Goal: Transaction & Acquisition: Complete application form

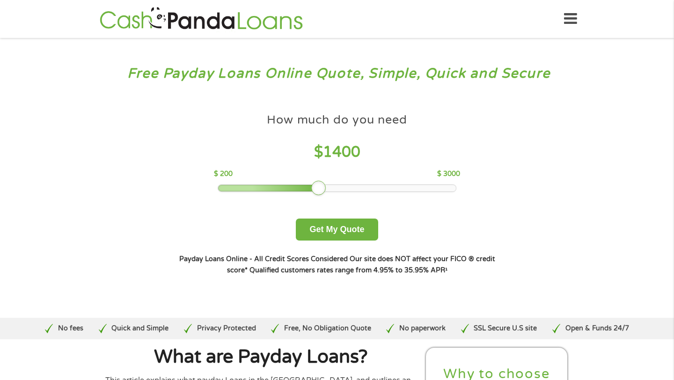
drag, startPoint x: 288, startPoint y: 185, endPoint x: 322, endPoint y: 182, distance: 33.8
click at [322, 182] on div at bounding box center [318, 188] width 15 height 15
click at [343, 228] on button "Get My Quote" at bounding box center [337, 229] width 82 height 22
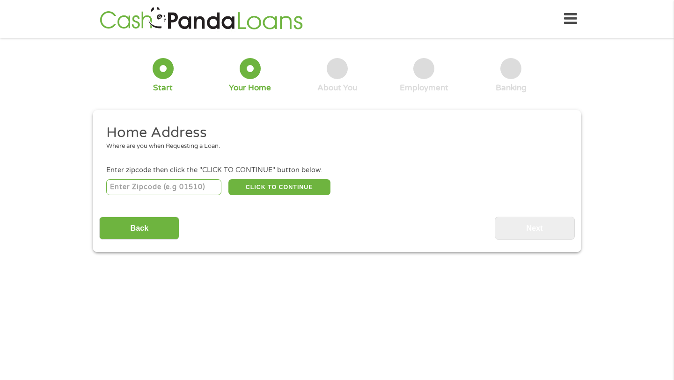
click at [185, 182] on input "number" at bounding box center [164, 187] width 116 height 16
type input "49022"
select select "[US_STATE]"
click at [296, 187] on button "CLICK TO CONTINUE" at bounding box center [279, 187] width 102 height 16
type input "49022"
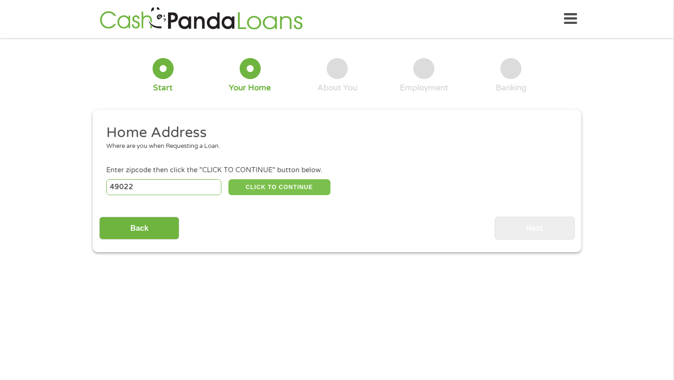
type input "[PERSON_NAME][GEOGRAPHIC_DATA]"
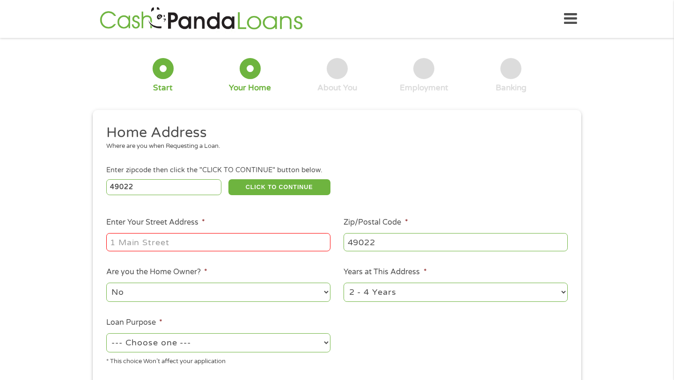
click at [266, 234] on input "Enter Your Street Address *" at bounding box center [218, 242] width 224 height 18
type input "[STREET_ADDRESS][PERSON_NAME]"
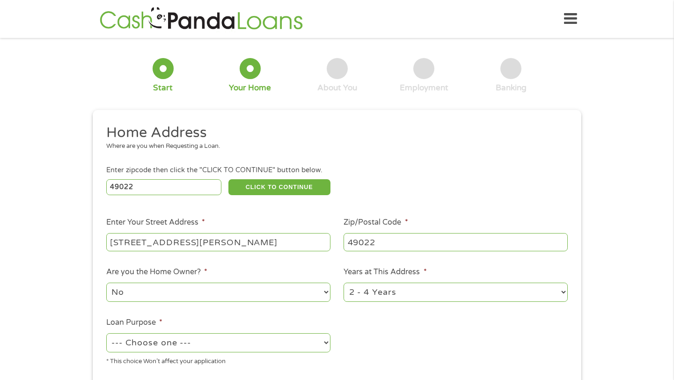
click at [359, 300] on select "1 Year or less 1 - 2 Years 2 - 4 Years Over 4 Years" at bounding box center [455, 292] width 224 height 19
click at [382, 291] on select "1 Year or less 1 - 2 Years 2 - 4 Years Over 4 Years" at bounding box center [455, 292] width 224 height 19
select select "60months"
click at [242, 299] on select "No Yes" at bounding box center [218, 292] width 224 height 19
select select "yes"
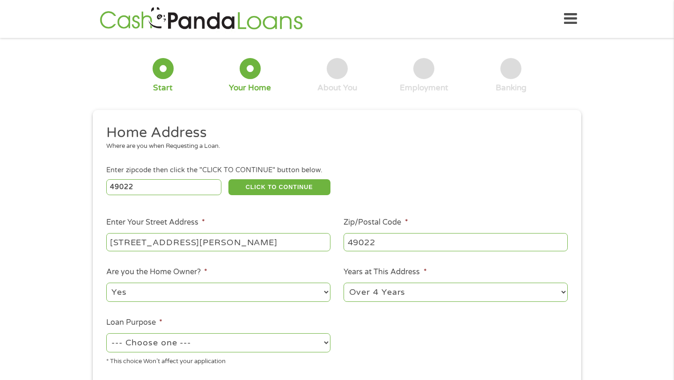
click at [211, 341] on select "--- Choose one --- Pay Bills Debt Consolidation Home Improvement Major Purchase…" at bounding box center [218, 342] width 224 height 19
select select "shorttermcash"
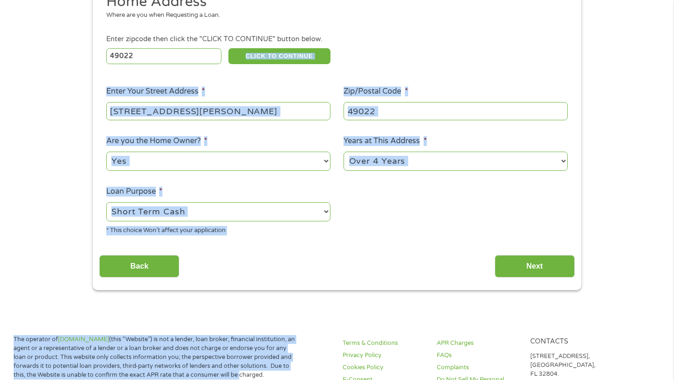
scroll to position [154, 0]
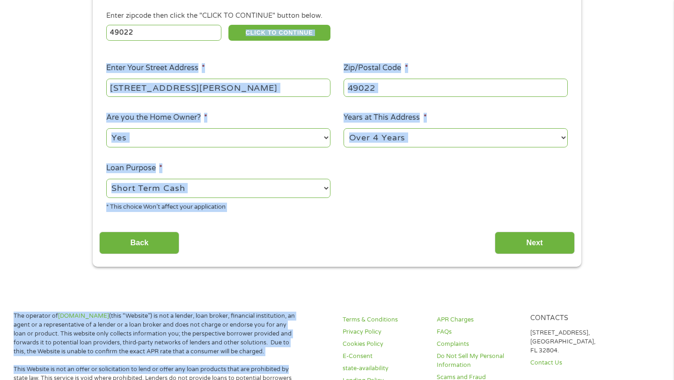
drag, startPoint x: 409, startPoint y: 179, endPoint x: 333, endPoint y: 379, distance: 214.2
click at [361, 194] on ul "Home Address Where are you when Requesting a Loan. Enter zipcode then click the…" at bounding box center [336, 94] width 475 height 250
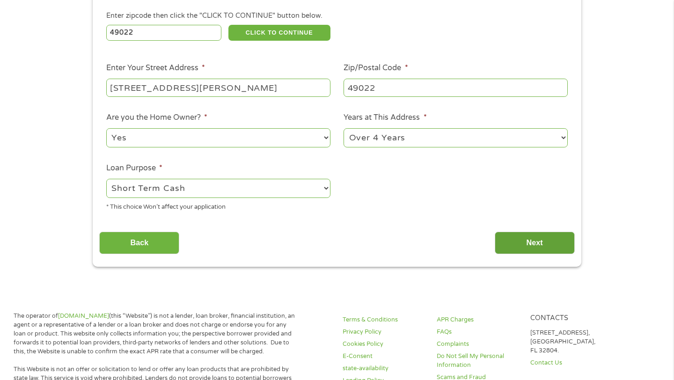
click at [513, 248] on input "Next" at bounding box center [534, 243] width 80 height 23
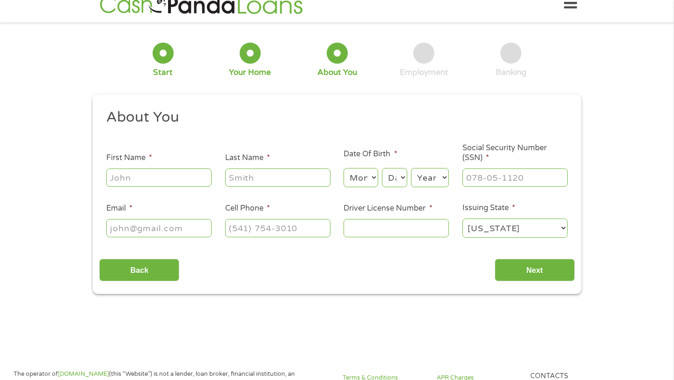
scroll to position [0, 0]
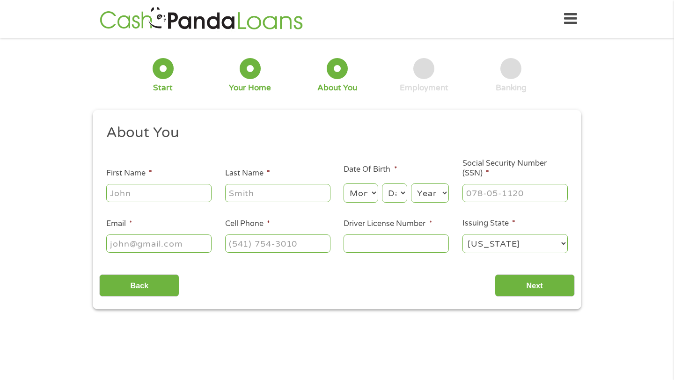
click at [180, 199] on input "First Name *" at bounding box center [158, 193] width 105 height 18
type input "[PERSON_NAME]"
type input "[EMAIL_ADDRESS][DOMAIN_NAME]"
type input "[PHONE_NUMBER]"
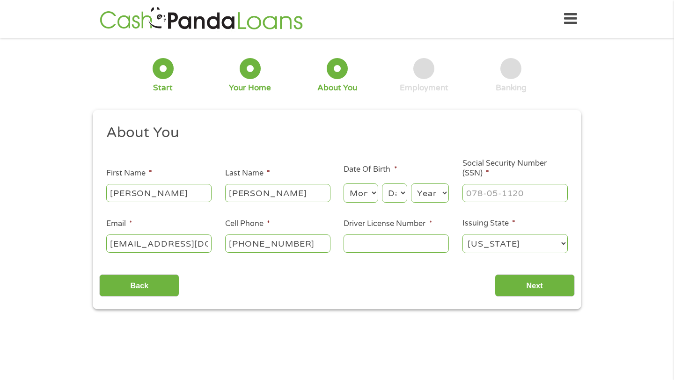
click at [370, 197] on select "Month 1 2 3 4 5 6 7 8 9 10 11 12" at bounding box center [360, 192] width 34 height 19
select select "8"
click at [395, 199] on select "Day 1 2 3 4 5 6 7 8 9 10 11 12 13 14 15 16 17 18 19 20 21 22 23 24 25 26 27 28 …" at bounding box center [394, 192] width 25 height 19
select select "1"
click at [433, 187] on select "Year [DATE] 2006 2005 2004 2003 2002 2001 2000 1999 1998 1997 1996 1995 1994 19…" at bounding box center [430, 192] width 38 height 19
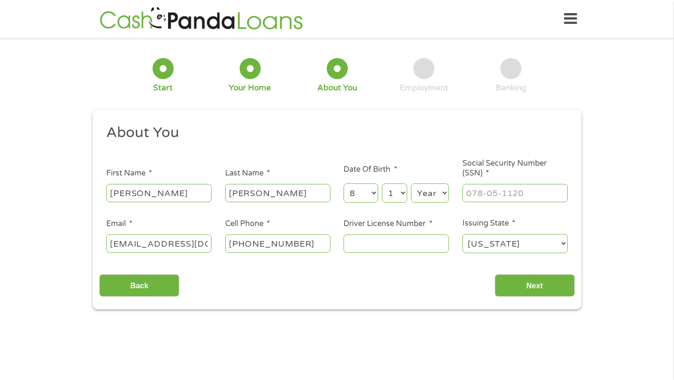
select select "1989"
click at [502, 196] on input "___-__-____" at bounding box center [514, 193] width 105 height 18
type input "385-08-1202"
click at [413, 235] on input "Driver License Number *" at bounding box center [395, 243] width 105 height 18
type input "t260765329603"
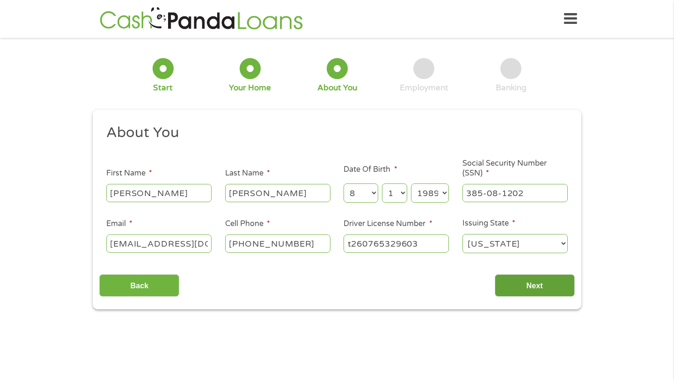
click at [537, 288] on input "Next" at bounding box center [534, 285] width 80 height 23
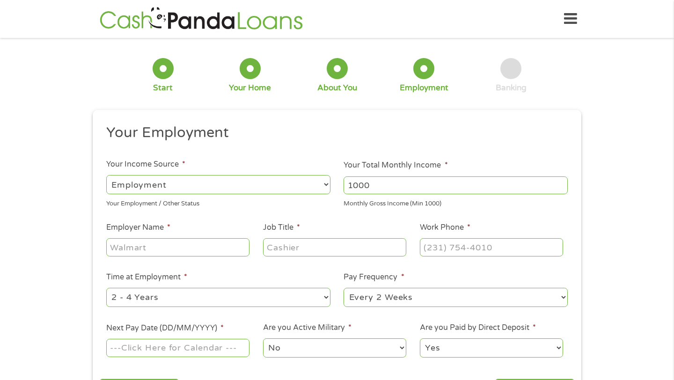
click at [557, 183] on input "1000" at bounding box center [455, 185] width 224 height 18
click at [557, 183] on input "1001" at bounding box center [455, 185] width 224 height 18
type input "1000"
click at [559, 189] on input "1000" at bounding box center [455, 185] width 224 height 18
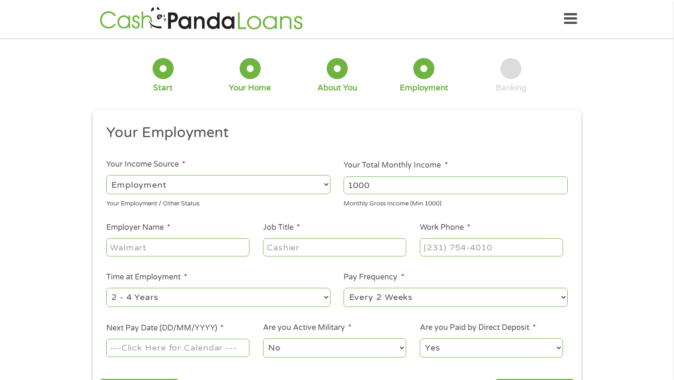
click at [559, 189] on input "1000" at bounding box center [455, 185] width 224 height 18
type input "6723"
click at [221, 250] on input "Employer Name *" at bounding box center [177, 247] width 143 height 18
type input "State of [US_STATE]"
click at [276, 253] on input "Job Title *" at bounding box center [334, 247] width 143 height 18
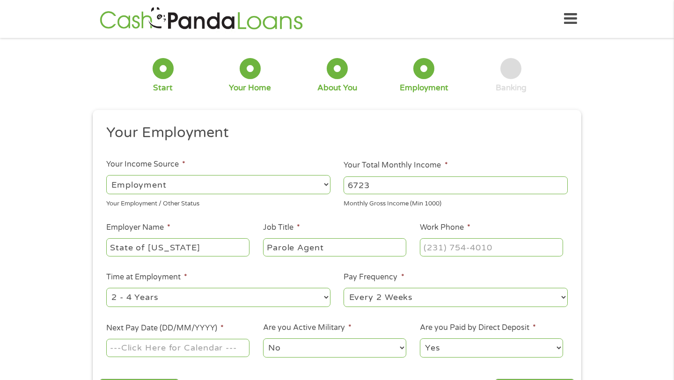
type input "Parole Agent"
type input "[PHONE_NUMBER]"
click at [237, 298] on select "--- Choose one --- 1 Year or less 1 - 2 Years 2 - 4 Years Over 4 Years" at bounding box center [218, 297] width 224 height 19
select select "60months"
click at [347, 290] on select "--- Choose one --- Every 2 Weeks Every Week Monthly Semi-Monthly" at bounding box center [455, 297] width 224 height 19
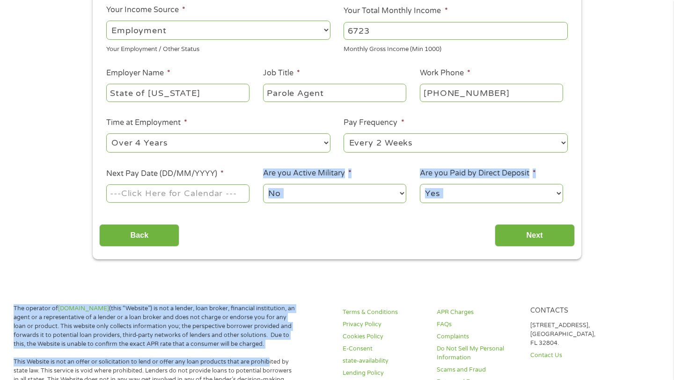
drag, startPoint x: 292, startPoint y: 319, endPoint x: 266, endPoint y: 379, distance: 65.2
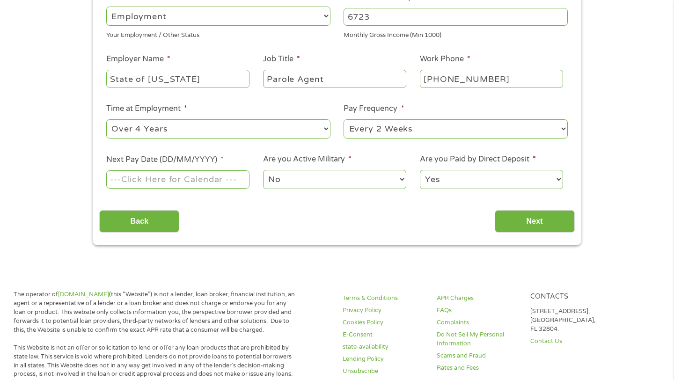
click at [211, 185] on input "Next Pay Date (DD/MM/YYYY) *" at bounding box center [177, 179] width 143 height 18
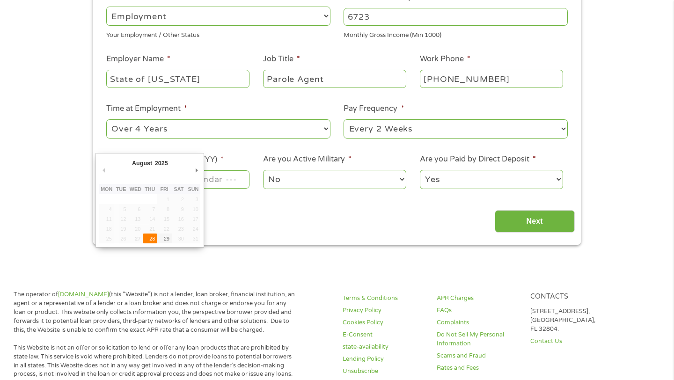
type input "[DATE]"
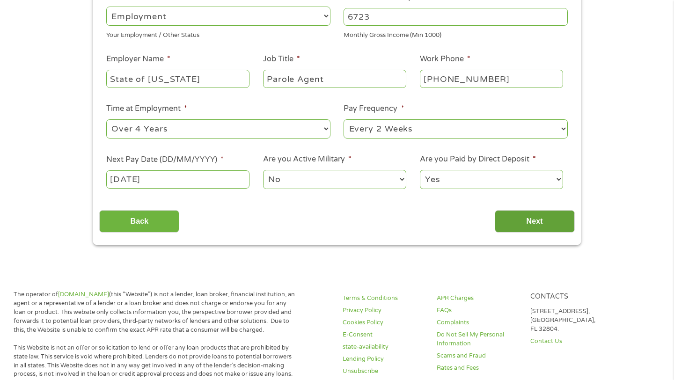
click at [539, 221] on input "Next" at bounding box center [534, 221] width 80 height 23
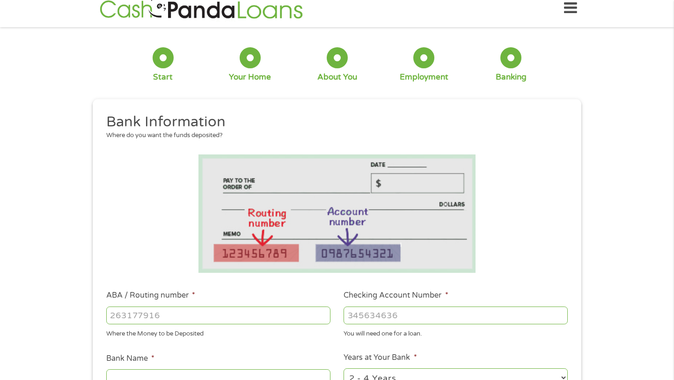
scroll to position [0, 0]
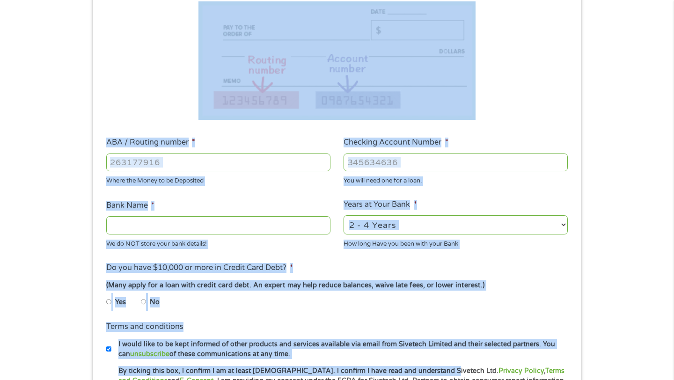
drag, startPoint x: 496, startPoint y: 105, endPoint x: 430, endPoint y: 379, distance: 281.8
click at [430, 379] on form "1 Start 2 Your Home 3 About You 4 Employment 5 Banking 6 This field is hidden w…" at bounding box center [337, 177] width 488 height 593
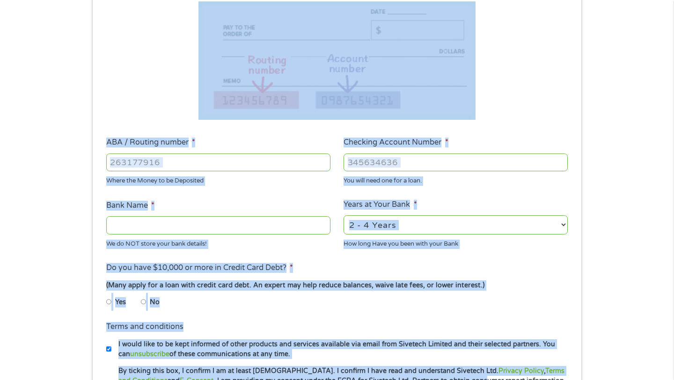
scroll to position [168, 0]
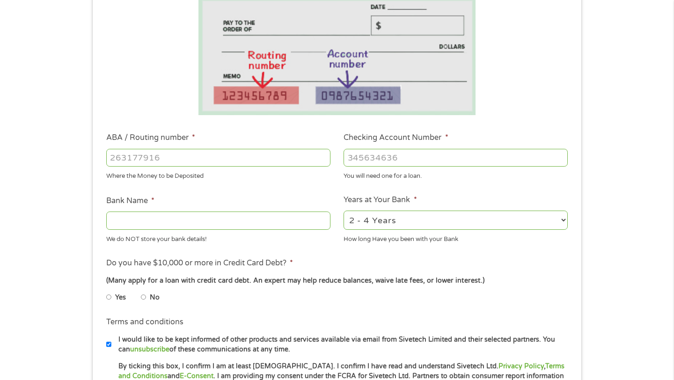
click at [261, 204] on li "Bank Name * We do NOT store your bank details!" at bounding box center [218, 219] width 238 height 49
click at [215, 160] on input "ABA / Routing number *" at bounding box center [218, 158] width 224 height 18
type input "072000326"
type input "JPMORGAN CHASE BANK NA"
type input "072000326"
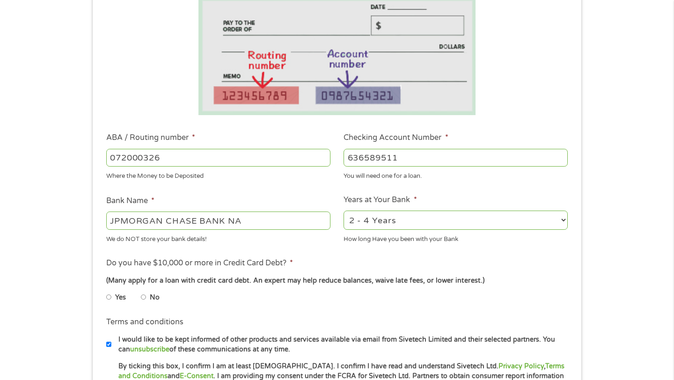
type input "636589511"
click at [382, 218] on select "2 - 4 Years 6 - 12 Months 1 - 2 Years Over 4 Years" at bounding box center [455, 220] width 224 height 19
select select "60months"
click at [145, 298] on input "No" at bounding box center [144, 297] width 6 height 15
radio input "true"
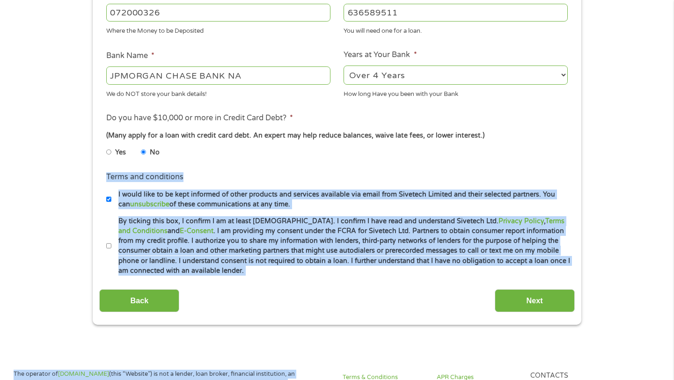
scroll to position [364, 0]
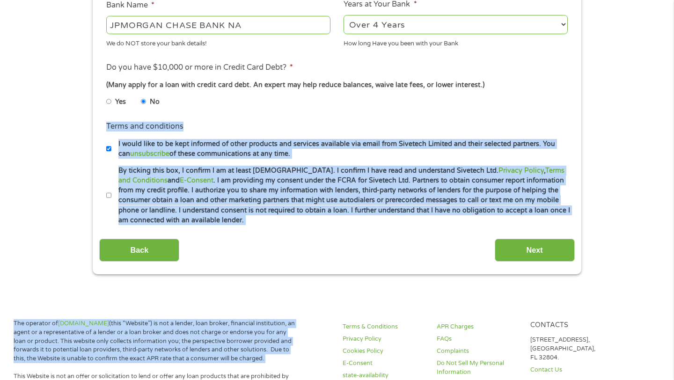
drag, startPoint x: 228, startPoint y: 306, endPoint x: 159, endPoint y: 376, distance: 98.6
click at [159, 376] on body "Home Get Loan Offer How it works FAQs Blog Cash Loans Quick Loans Online Loans …" at bounding box center [337, 319] width 674 height 1367
click at [312, 269] on div "This field is hidden when viewing the form gclid EAIaIQobChMI0du1wP2rjwMVCDYIBR…" at bounding box center [337, 10] width 488 height 528
click at [299, 246] on div "Back Next" at bounding box center [336, 246] width 475 height 29
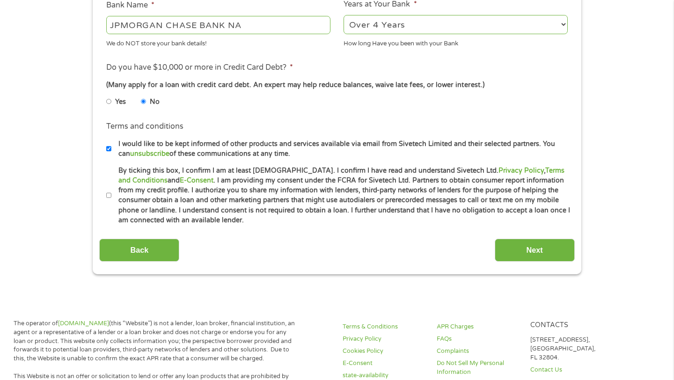
click at [105, 196] on li "Terms and conditions * By ticking this box, I confirm I am at least [DEMOGRAPHI…" at bounding box center [336, 196] width 475 height 60
click at [101, 153] on li "Terms and conditions I would like to be kept informed of other products and ser…" at bounding box center [336, 140] width 475 height 38
click at [107, 150] on input "I would like to be kept informed of other products and services available via e…" at bounding box center [109, 148] width 6 height 15
checkbox input "false"
click at [107, 195] on input "By ticking this box, I confirm I am at least [DEMOGRAPHIC_DATA]. I confirm I ha…" at bounding box center [109, 195] width 6 height 15
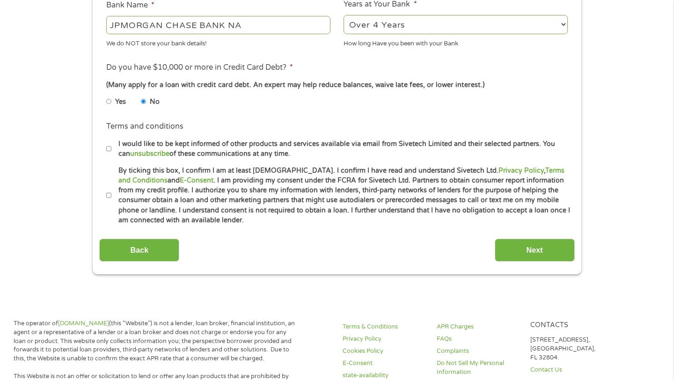
checkbox input "true"
drag, startPoint x: 519, startPoint y: 251, endPoint x: 518, endPoint y: 245, distance: 6.6
click at [519, 251] on input "Next" at bounding box center [534, 250] width 80 height 23
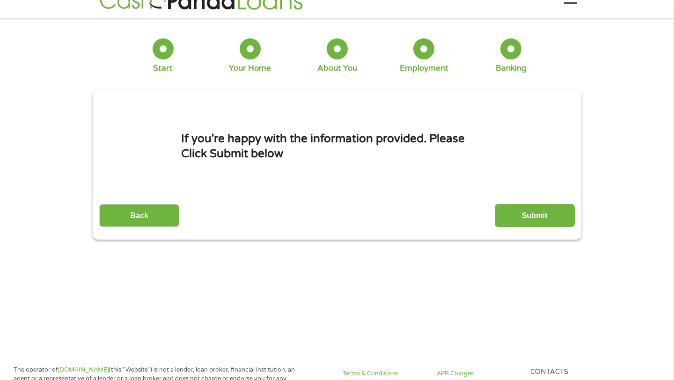
scroll to position [0, 0]
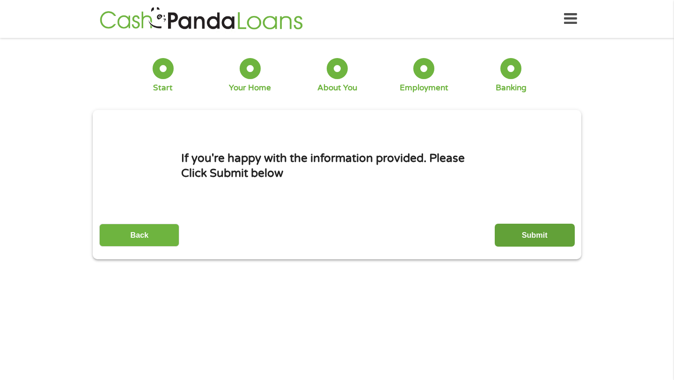
click at [515, 241] on input "Submit" at bounding box center [534, 235] width 80 height 23
